Goal: Task Accomplishment & Management: Use online tool/utility

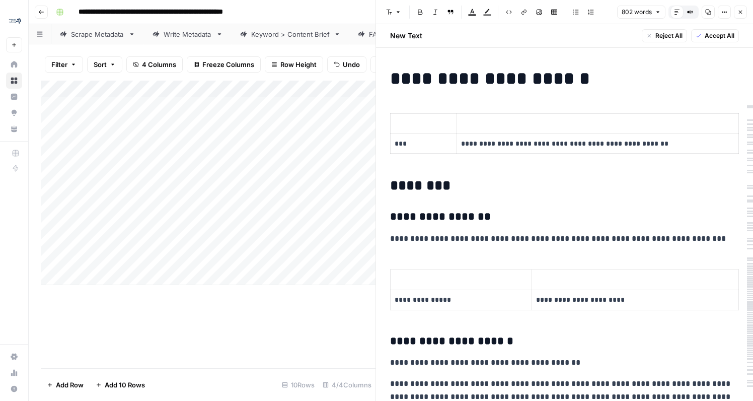
scroll to position [868, 0]
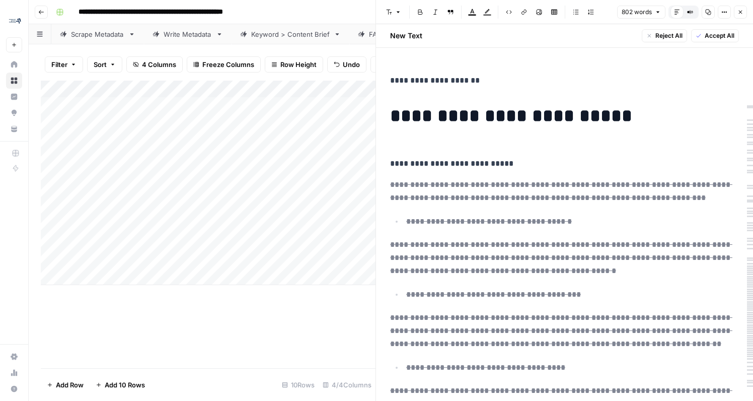
click at [740, 12] on icon "button" at bounding box center [741, 13] width 4 height 4
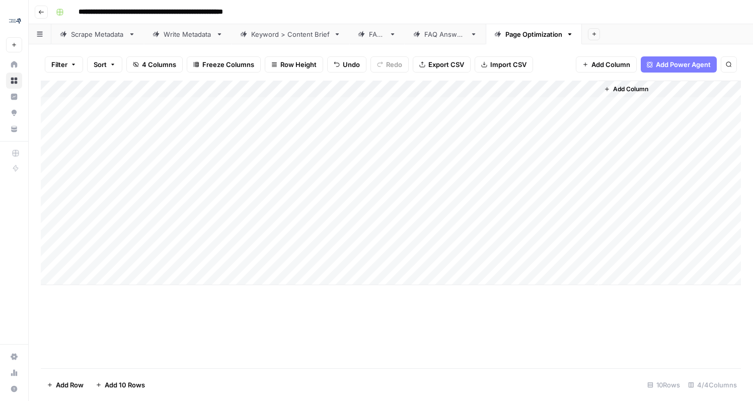
click at [346, 106] on div "Add Column" at bounding box center [391, 183] width 700 height 204
click at [499, 106] on div "Add Column" at bounding box center [391, 183] width 700 height 204
click at [500, 191] on div "Add Column" at bounding box center [391, 183] width 700 height 204
click at [497, 208] on div "Add Column" at bounding box center [391, 183] width 700 height 204
click at [486, 191] on div "Add Column" at bounding box center [391, 183] width 700 height 204
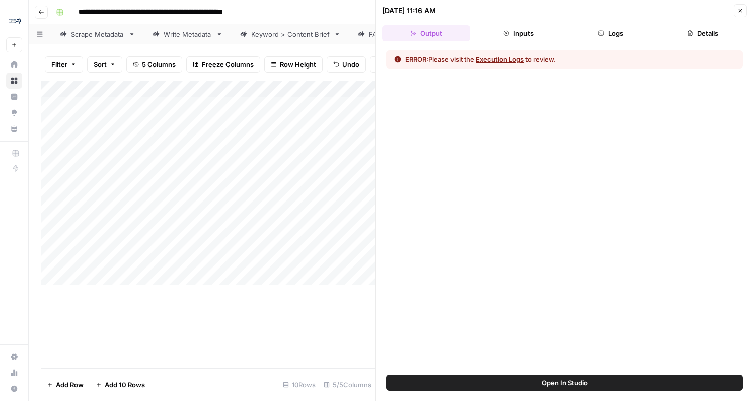
click at [522, 33] on button "Inputs" at bounding box center [518, 33] width 88 height 16
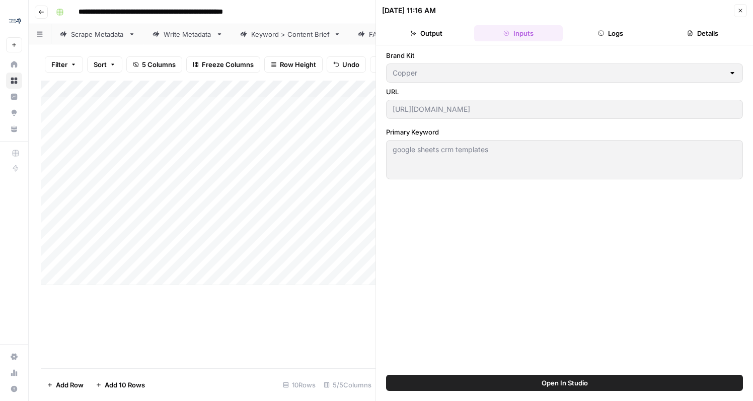
click at [593, 31] on button "Logs" at bounding box center [611, 33] width 88 height 16
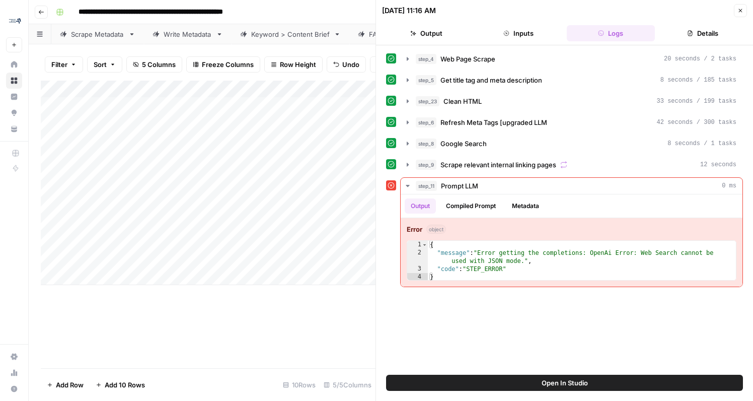
click at [742, 7] on button "Close" at bounding box center [740, 10] width 13 height 13
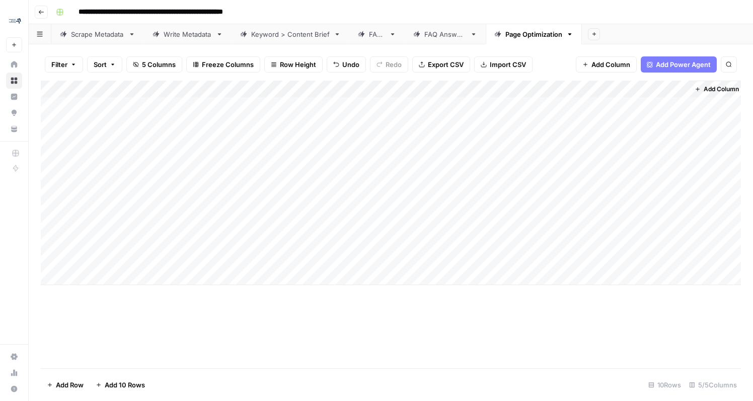
click at [390, 103] on div "Add Column" at bounding box center [391, 183] width 700 height 204
click at [499, 107] on div "Add Column" at bounding box center [391, 183] width 700 height 204
click at [497, 207] on div "Add Column" at bounding box center [391, 183] width 700 height 204
click at [499, 192] on div "Add Column" at bounding box center [391, 183] width 700 height 204
click at [484, 105] on div "Add Column" at bounding box center [391, 183] width 700 height 204
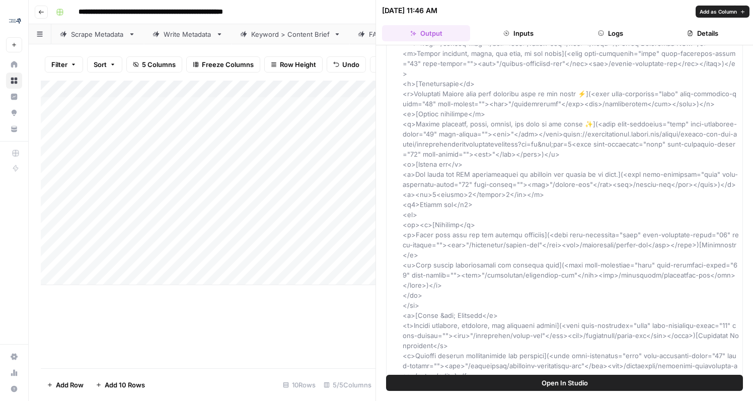
scroll to position [2440, 0]
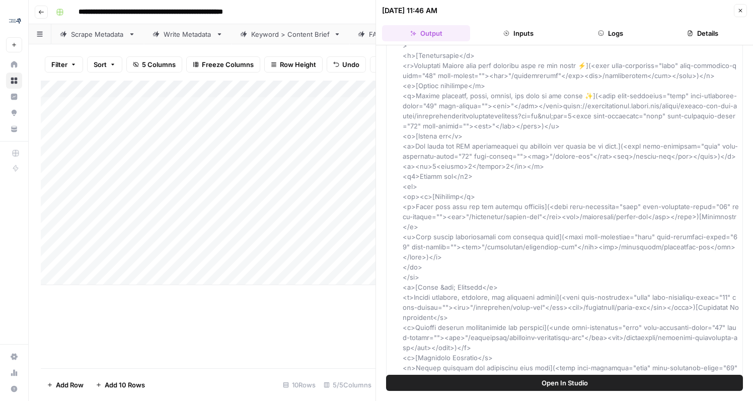
click at [740, 11] on icon "button" at bounding box center [741, 11] width 4 height 4
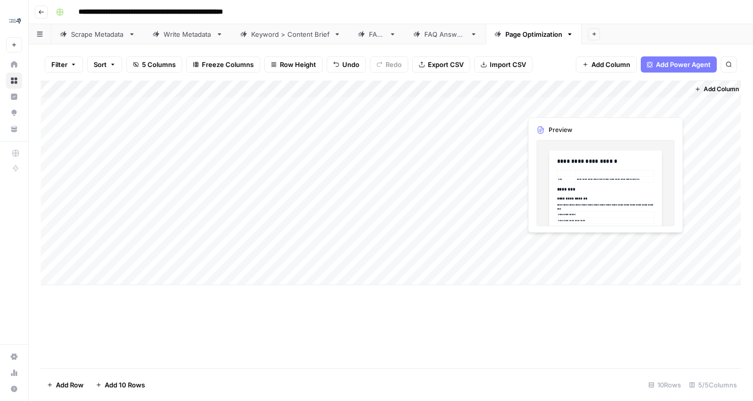
scroll to position [0, 4]
click at [663, 105] on div "Add Column" at bounding box center [391, 183] width 700 height 204
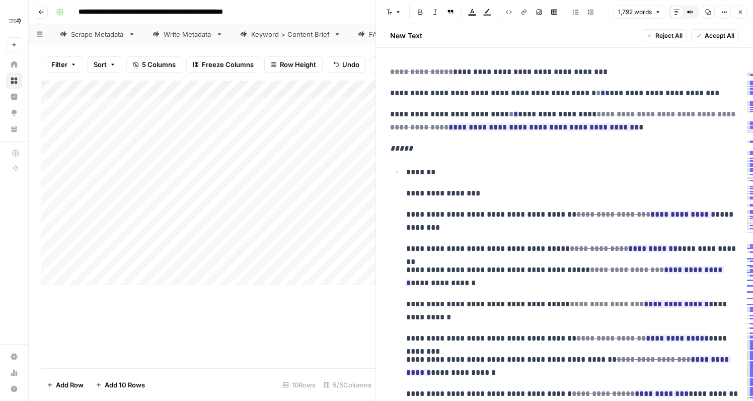
scroll to position [812, 0]
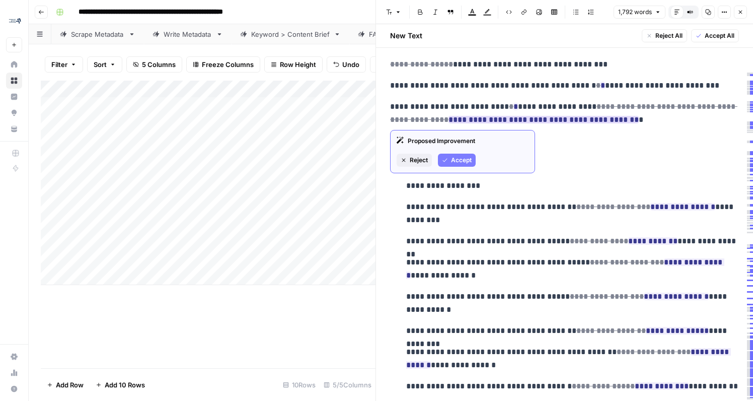
click at [531, 122] on ins "**********" at bounding box center [544, 120] width 190 height 8
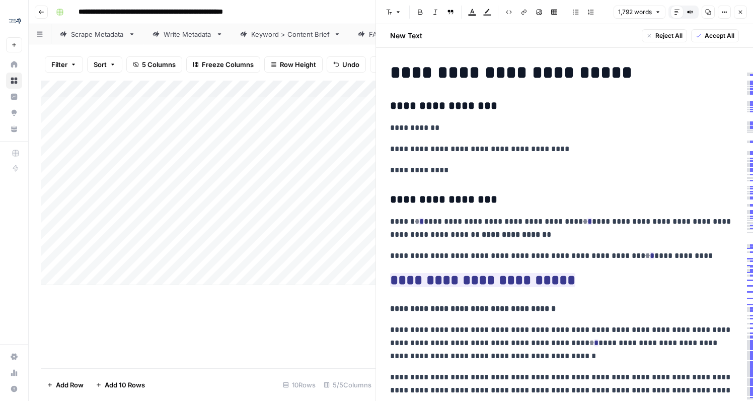
scroll to position [3678, 0]
click at [502, 280] on ins "**********" at bounding box center [482, 280] width 185 height 14
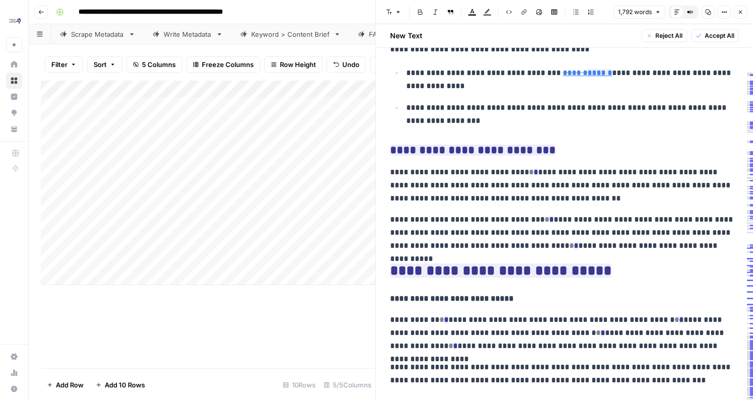
scroll to position [3517, 0]
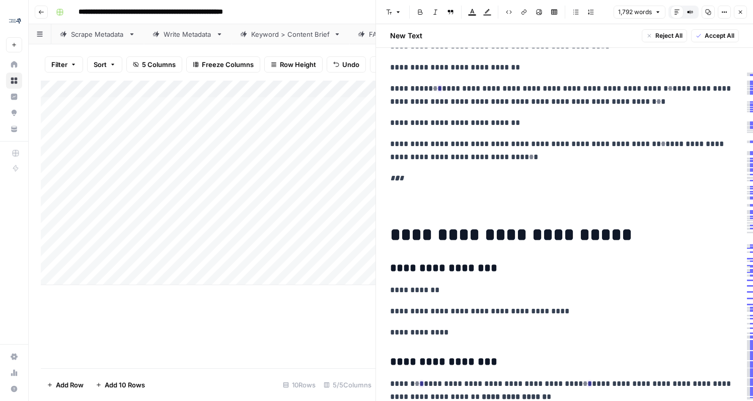
click at [325, 108] on div "Add Column" at bounding box center [208, 183] width 335 height 204
click at [742, 9] on icon "button" at bounding box center [740, 12] width 6 height 6
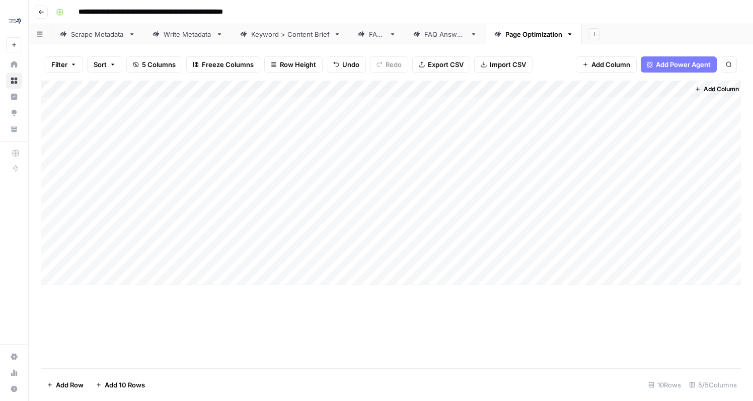
click at [349, 192] on div "Add Column" at bounding box center [391, 183] width 700 height 204
click at [668, 188] on div "Add Column" at bounding box center [391, 183] width 700 height 204
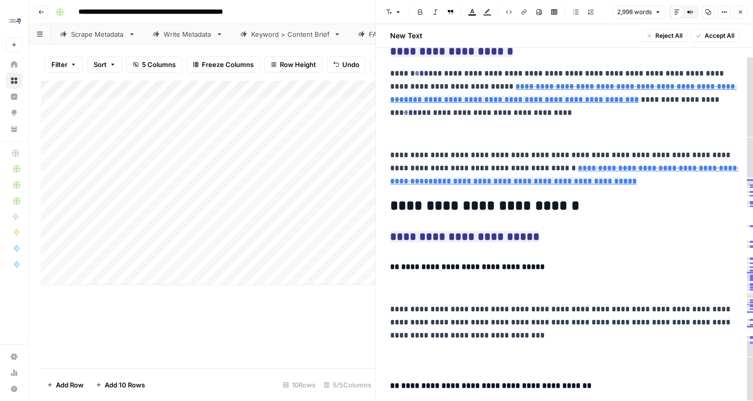
scroll to position [7391, 0]
